Goal: Task Accomplishment & Management: Manage account settings

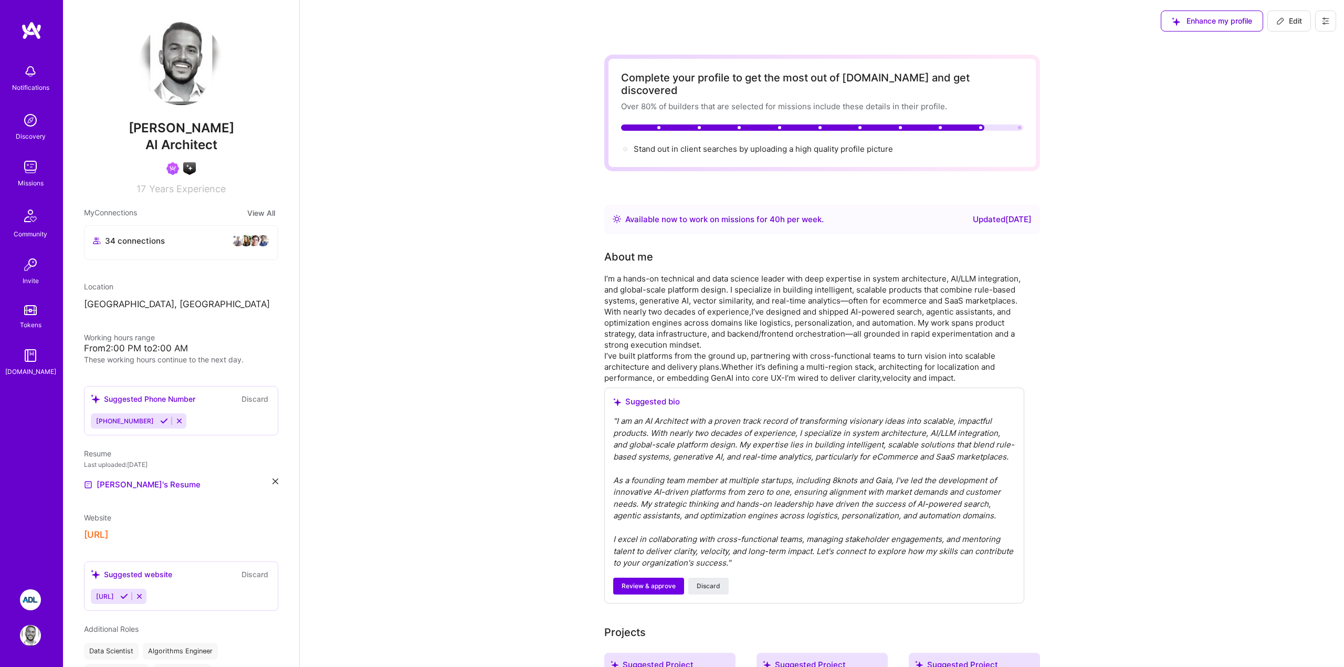
click at [1278, 28] on button "Edit" at bounding box center [1289, 20] width 44 height 21
select select "US"
select select "Right Now"
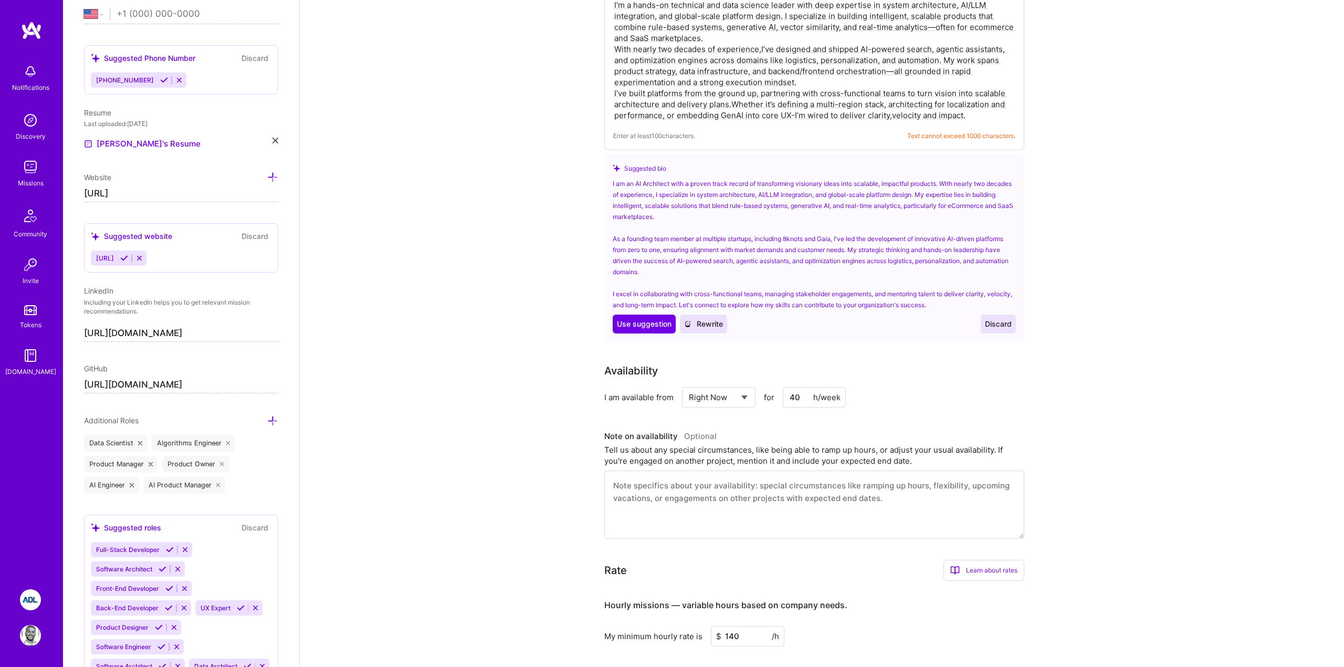
scroll to position [255, 0]
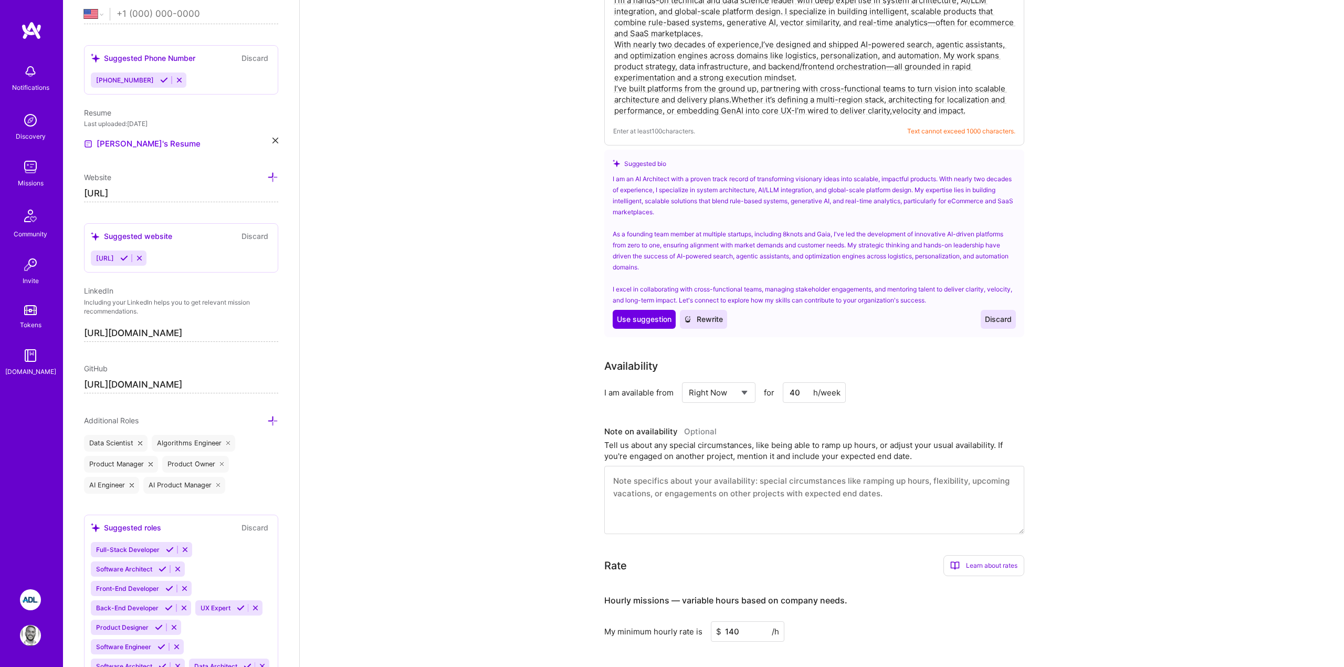
click at [796, 384] on input "40" at bounding box center [814, 392] width 63 height 20
click at [783, 392] on div "Availability I am available from Select... Right Now Future Date Not Available …" at bounding box center [822, 446] width 436 height 176
click at [794, 382] on input "40" at bounding box center [814, 392] width 63 height 20
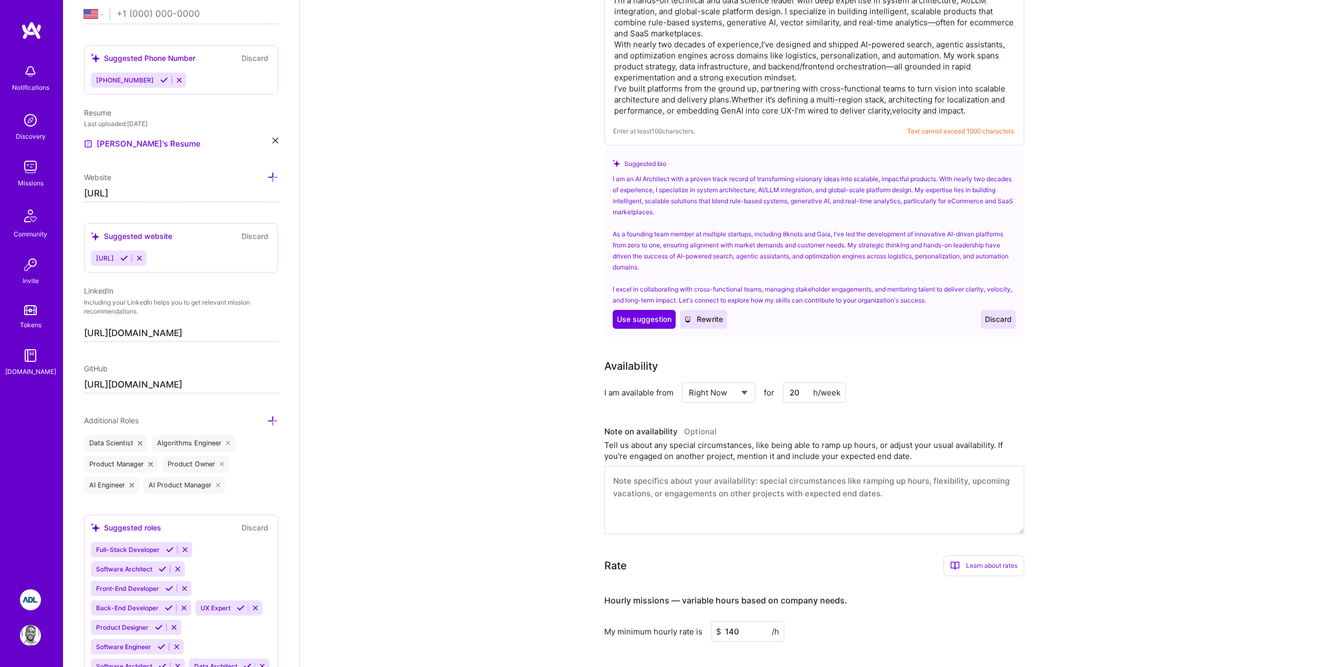
type input "20"
click at [902, 401] on div "Availability I am available from Select... Right Now Future Date Not Available …" at bounding box center [822, 446] width 436 height 176
